Goal: Check status: Check status

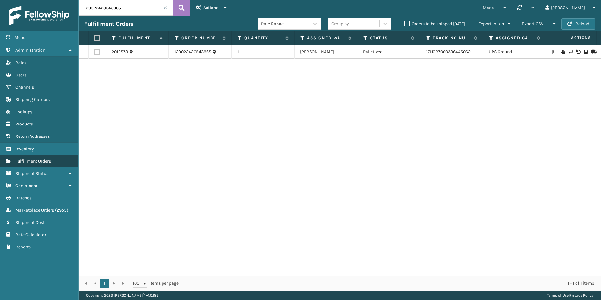
click at [57, 166] on link "Fulfillment Orders" at bounding box center [39, 161] width 78 height 12
click at [130, 6] on input "129022420543965" at bounding box center [126, 8] width 94 height 16
drag, startPoint x: 130, startPoint y: 6, endPoint x: 130, endPoint y: 0, distance: 6.3
click at [130, 6] on input "129022420543965" at bounding box center [126, 8] width 94 height 16
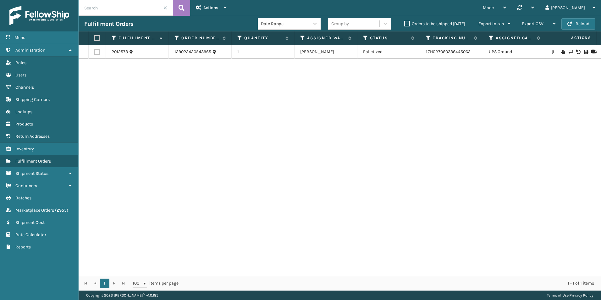
paste input "46978"
click at [176, 9] on button at bounding box center [181, 8] width 17 height 16
type input "46978"
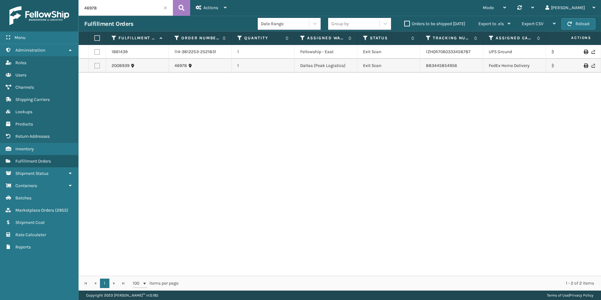
click at [549, 233] on div "1861439 114-3812253-2521831 1 Fellowship - [GEOGRAPHIC_DATA][US_STATE] 2008939 …" at bounding box center [340, 160] width 522 height 231
